Goal: Task Accomplishment & Management: Complete application form

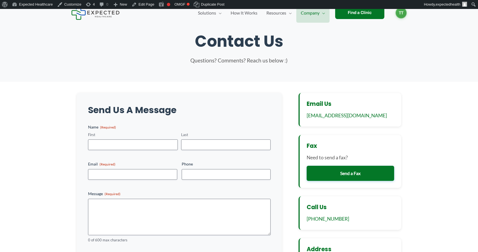
scroll to position [24, 0]
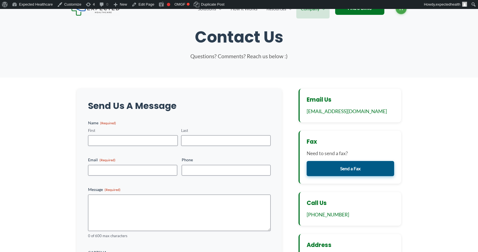
click at [365, 169] on link "Send a Fax" at bounding box center [351, 168] width 88 height 15
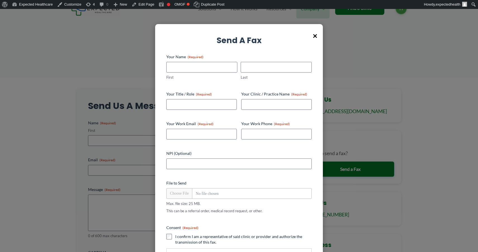
click at [314, 35] on span "×" at bounding box center [315, 35] width 4 height 15
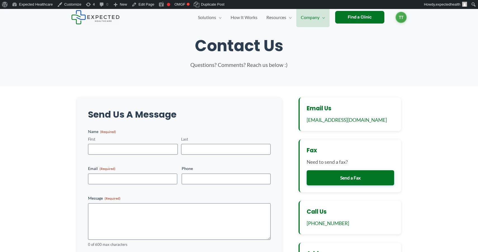
scroll to position [0, 0]
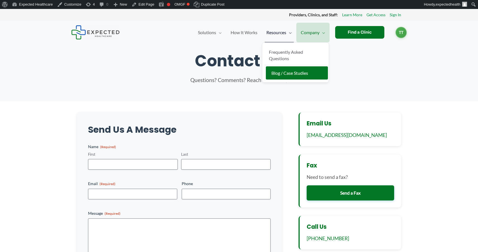
click at [284, 71] on span "Blog / Case Studies" at bounding box center [289, 72] width 37 height 5
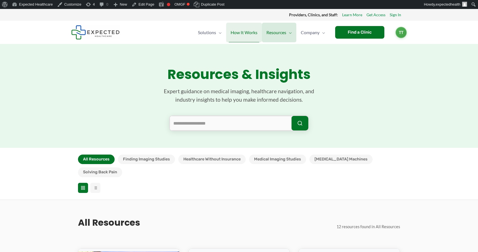
click at [244, 29] on span "How It Works" at bounding box center [244, 33] width 27 height 20
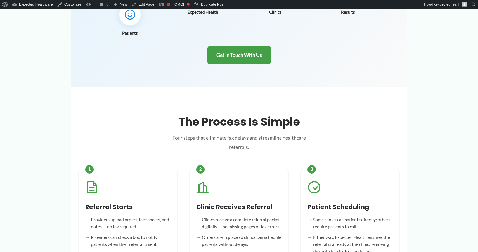
scroll to position [160, 0]
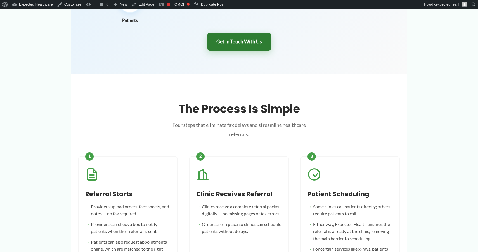
click at [249, 39] on link "Get in Touch With Us" at bounding box center [238, 42] width 63 height 18
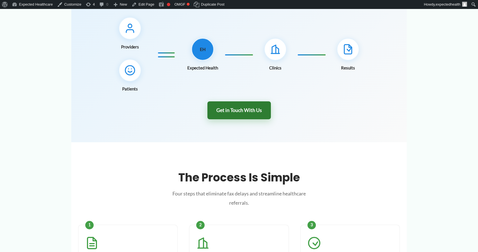
scroll to position [0, 0]
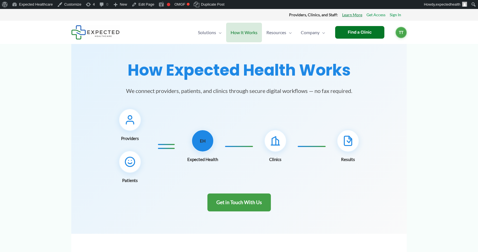
click at [349, 15] on link "Learn More" at bounding box center [352, 14] width 20 height 7
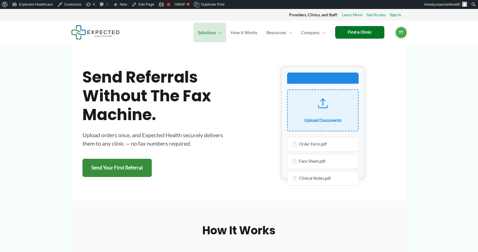
click at [117, 173] on link "Send Your First Referral" at bounding box center [116, 168] width 69 height 18
click at [120, 174] on link "Send Your First Referral" at bounding box center [116, 168] width 69 height 18
click at [320, 107] on icon at bounding box center [322, 106] width 9 height 2
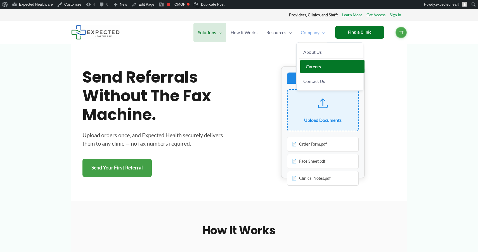
click at [311, 66] on span "Careers" at bounding box center [313, 66] width 15 height 5
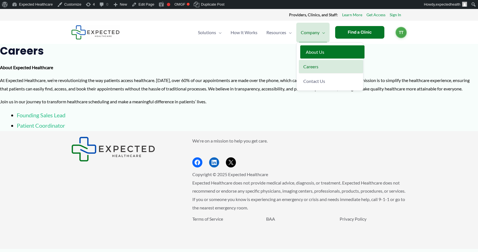
click at [317, 53] on span "About Us" at bounding box center [315, 51] width 18 height 5
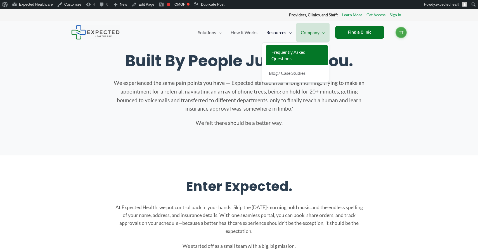
click at [281, 55] on link "Frequently Asked Questions" at bounding box center [297, 55] width 62 height 20
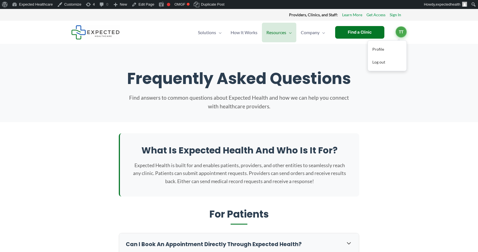
click at [404, 35] on span "TT" at bounding box center [401, 31] width 11 height 11
click at [385, 62] on link "Log out" at bounding box center [387, 62] width 39 height 13
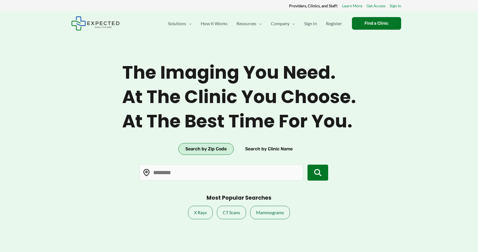
type input "*****"
click at [317, 21] on link "Sign In" at bounding box center [311, 24] width 22 height 20
click at [334, 22] on span "Register" at bounding box center [334, 24] width 16 height 20
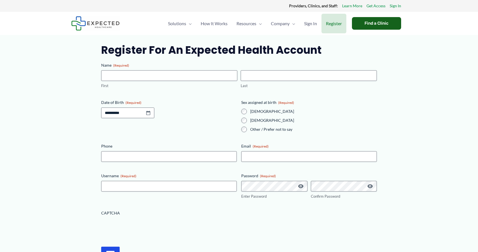
click at [371, 25] on div "Find a Clinic" at bounding box center [376, 23] width 49 height 13
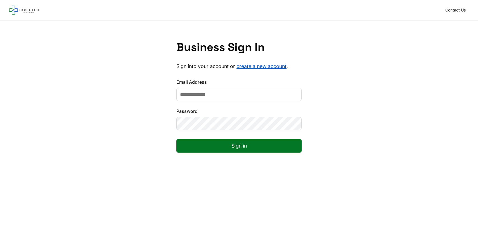
click at [251, 87] on div "Email Address" at bounding box center [238, 90] width 125 height 22
click at [226, 94] on input "Email Address" at bounding box center [238, 94] width 125 height 13
type input "**********"
click at [176, 139] on button "Sign in" at bounding box center [238, 145] width 125 height 13
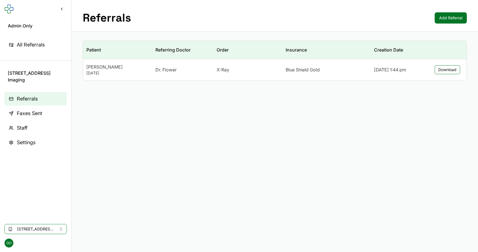
click at [37, 117] on span "Faxes Sent" at bounding box center [29, 113] width 25 height 8
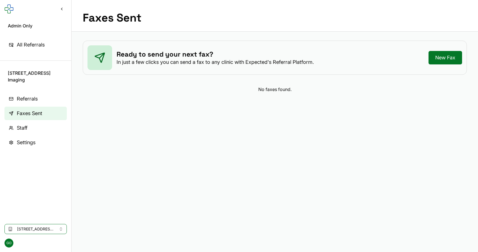
click at [440, 53] on link "New Fax" at bounding box center [446, 57] width 34 height 13
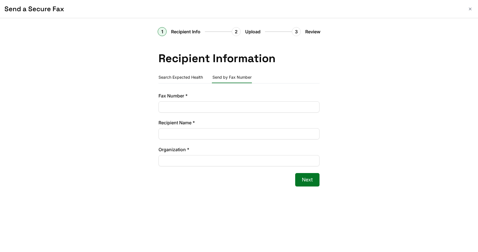
click at [227, 82] on button "Send by Fax Number" at bounding box center [232, 77] width 40 height 11
click at [182, 107] on input "Fax Number *" at bounding box center [239, 106] width 161 height 11
click at [182, 133] on input "Recipient Name *" at bounding box center [239, 133] width 161 height 11
drag, startPoint x: 159, startPoint y: 123, endPoint x: 203, endPoint y: 123, distance: 43.9
click at [203, 123] on label "Recipient Name *" at bounding box center [239, 122] width 161 height 7
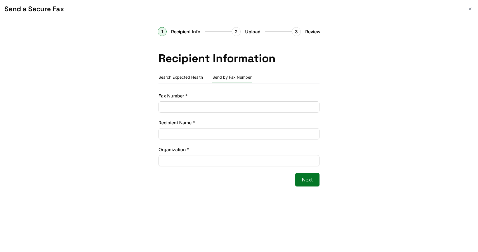
click at [203, 128] on input "Recipient Name *" at bounding box center [239, 133] width 161 height 11
click at [157, 123] on div "Recipient Information Search Expected Health Send by Fax Number Fax Number * Re…" at bounding box center [239, 132] width 252 height 161
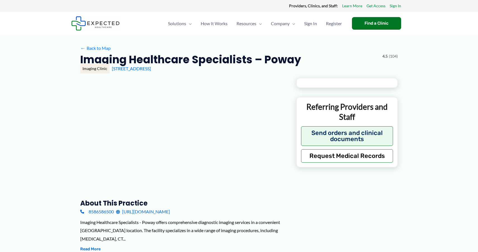
type input "**********"
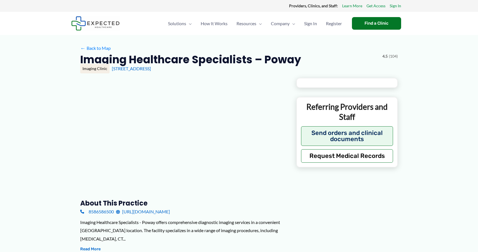
type input "**********"
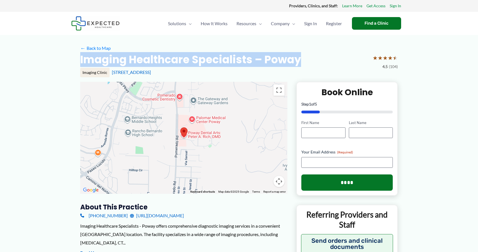
drag, startPoint x: 77, startPoint y: 62, endPoint x: 299, endPoint y: 66, distance: 222.3
click at [299, 66] on h2 "Imaging Healthcare Specialists – Poway" at bounding box center [190, 60] width 221 height 14
drag, startPoint x: 299, startPoint y: 66, endPoint x: 77, endPoint y: 62, distance: 222.0
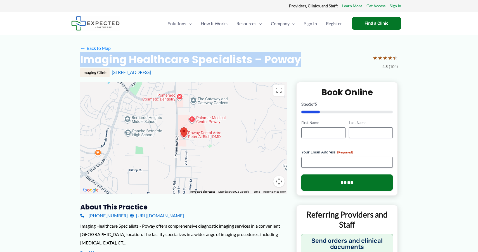
click at [137, 60] on h2 "Imaging Healthcare Specialists – Poway" at bounding box center [190, 60] width 221 height 14
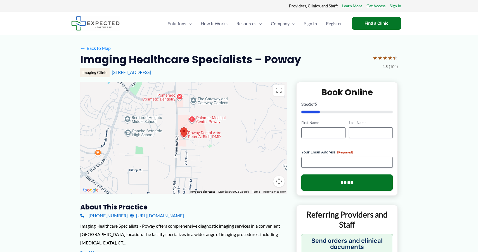
click at [137, 60] on h2 "Imaging Healthcare Specialists – Poway" at bounding box center [190, 60] width 221 height 14
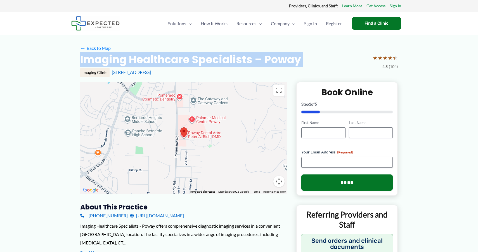
click at [137, 60] on h2 "Imaging Healthcare Specialists – Poway" at bounding box center [190, 60] width 221 height 14
click at [173, 65] on h2 "Imaging Healthcare Specialists – Poway" at bounding box center [190, 60] width 221 height 14
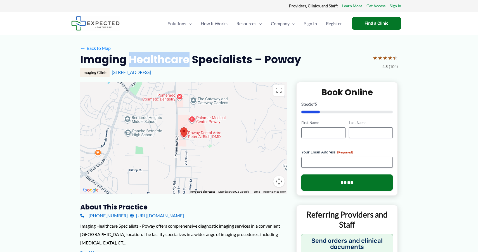
click at [173, 64] on h2 "Imaging Healthcare Specialists – Poway" at bounding box center [190, 60] width 221 height 14
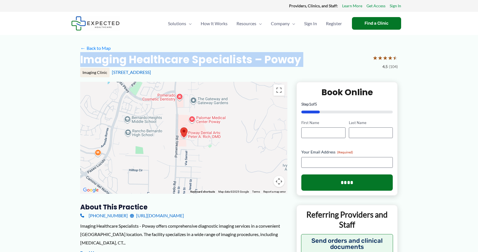
click at [173, 64] on h2 "Imaging Healthcare Specialists – Poway" at bounding box center [190, 60] width 221 height 14
click at [126, 59] on h2 "Imaging Healthcare Specialists – Poway" at bounding box center [190, 60] width 221 height 14
drag, startPoint x: 81, startPoint y: 58, endPoint x: 300, endPoint y: 61, distance: 219.8
click at [300, 61] on div "Imaging Healthcare Specialists – Poway ★ ★ ★ ★ ★ 4.5 (104)" at bounding box center [239, 62] width 318 height 18
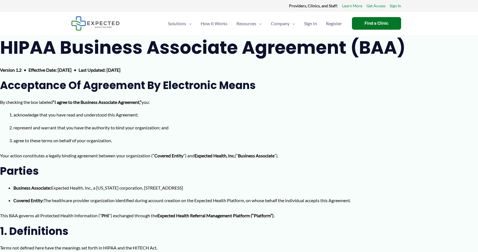
click at [21, 69] on b "Version 1.2 • Effective Date: [DATE] • Last Updated: [DATE]" at bounding box center [60, 69] width 120 height 5
drag, startPoint x: 22, startPoint y: 70, endPoint x: 3, endPoint y: 72, distance: 18.9
click at [3, 72] on b "Version 1.2 • Effective Date: [DATE] • Last Updated: [DATE]" at bounding box center [60, 69] width 120 height 5
click at [75, 68] on b "Version 1.2 • Effective Date: [DATE] • Last Updated: [DATE]" at bounding box center [60, 69] width 120 height 5
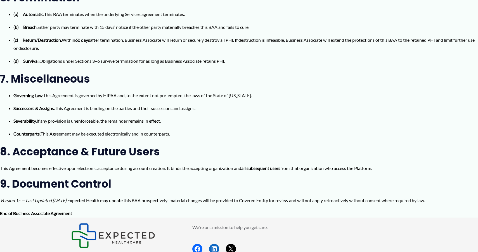
scroll to position [821, 0]
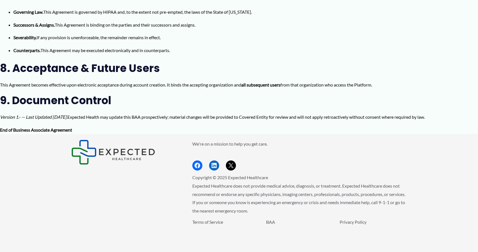
click at [67, 117] on icon "Version 1.- — Last Updated [DATE]." at bounding box center [33, 116] width 67 height 5
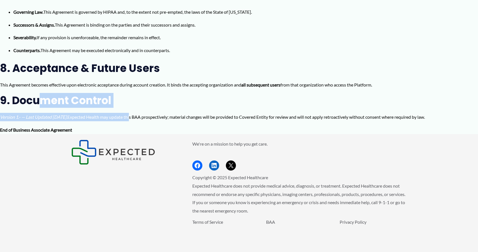
drag, startPoint x: 43, startPoint y: 101, endPoint x: 141, endPoint y: 120, distance: 100.2
click at [141, 120] on p "Version 1.- — Last Updated [DATE]. Expected Health may update this BAA prospect…" at bounding box center [239, 117] width 478 height 8
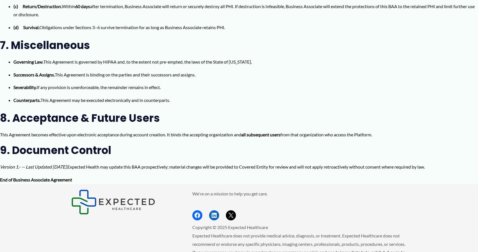
scroll to position [781, 0]
